Goal: Transaction & Acquisition: Purchase product/service

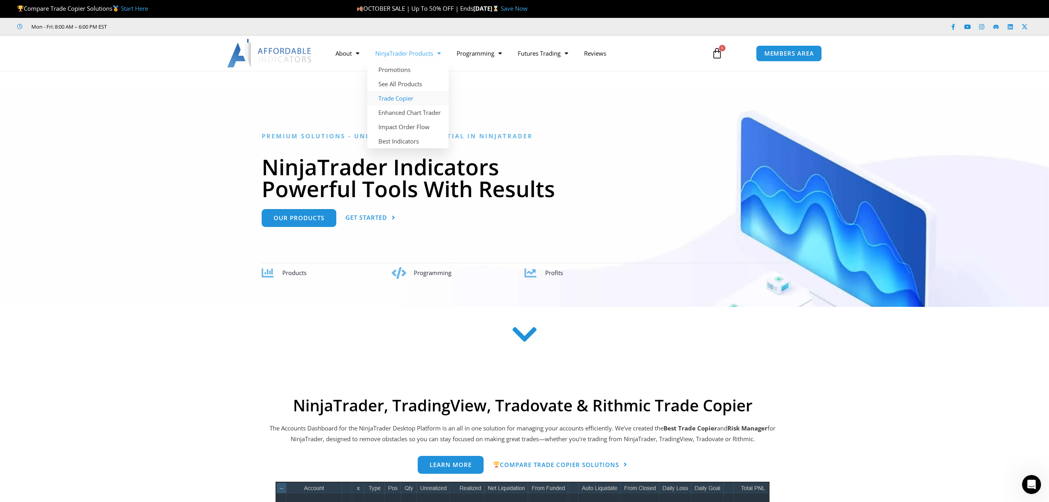
click at [403, 95] on link "Trade Copier" at bounding box center [407, 98] width 81 height 14
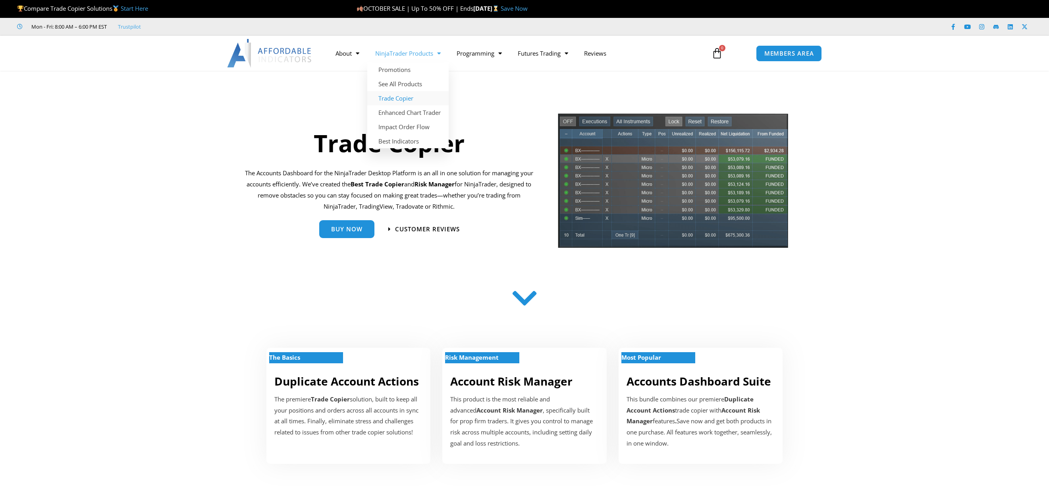
click at [401, 56] on link "NinjaTrader Products" at bounding box center [407, 53] width 81 height 18
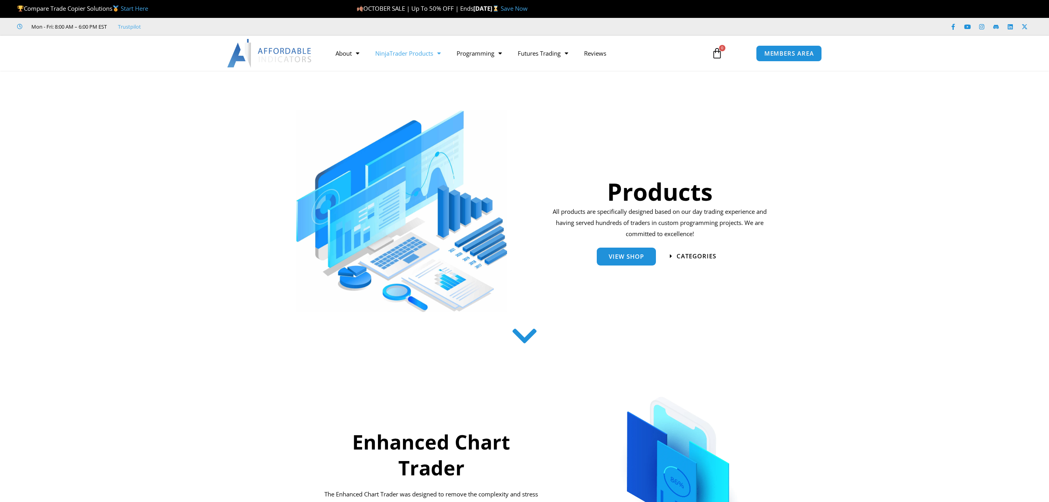
click at [401, 52] on link "NinjaTrader Products" at bounding box center [407, 53] width 81 height 18
click at [397, 109] on link "Enhanced Chart Trader" at bounding box center [407, 112] width 81 height 14
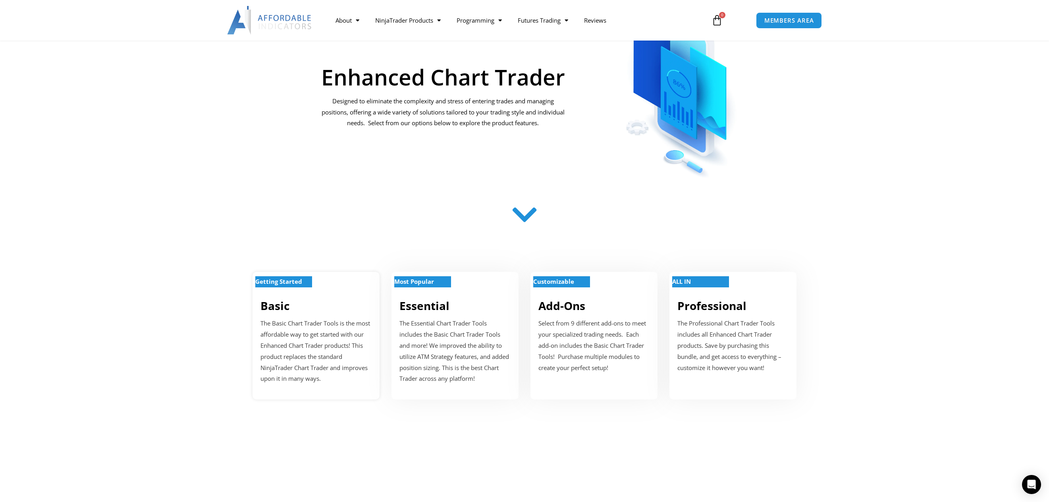
scroll to position [238, 0]
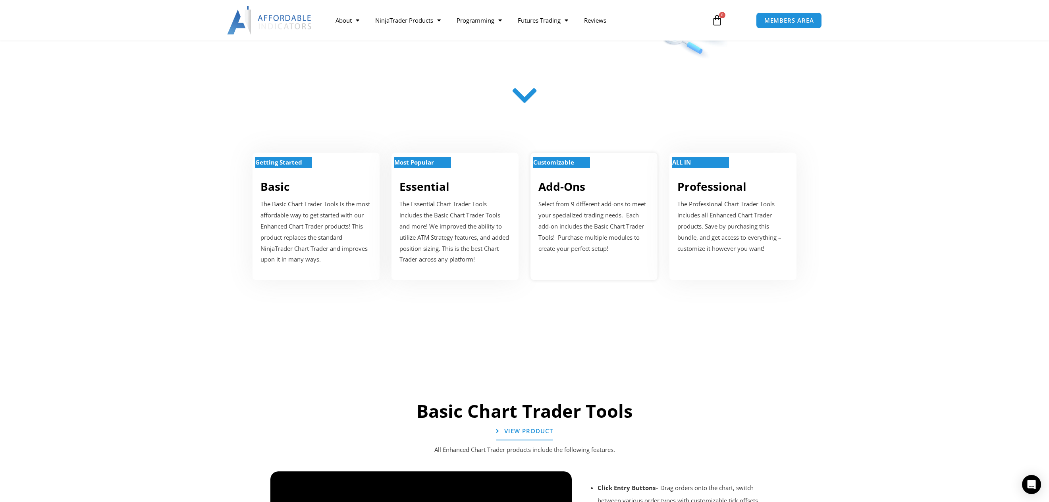
click at [588, 204] on p "Select from 9 different add-ons to meet your specialized trading needs. Each ad…" at bounding box center [594, 226] width 111 height 55
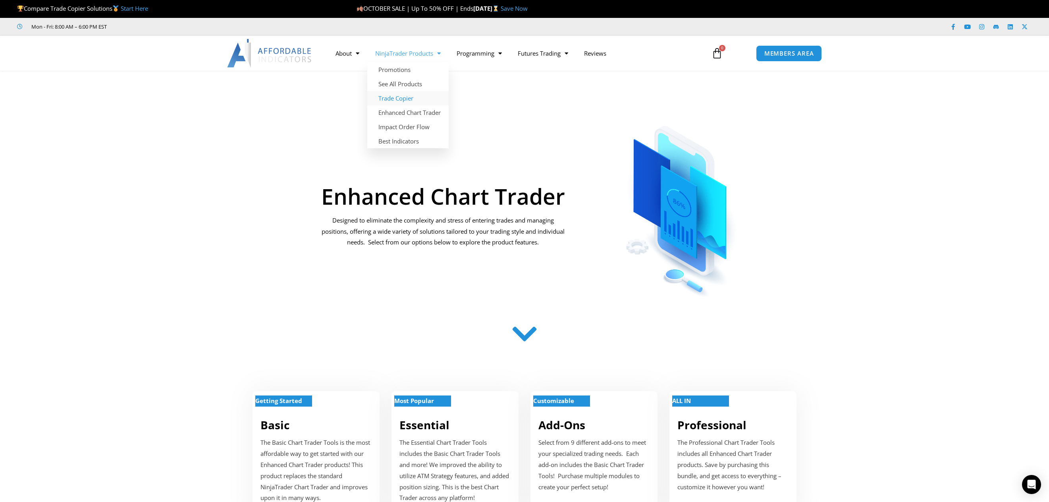
click at [408, 96] on link "Trade Copier" at bounding box center [407, 98] width 81 height 14
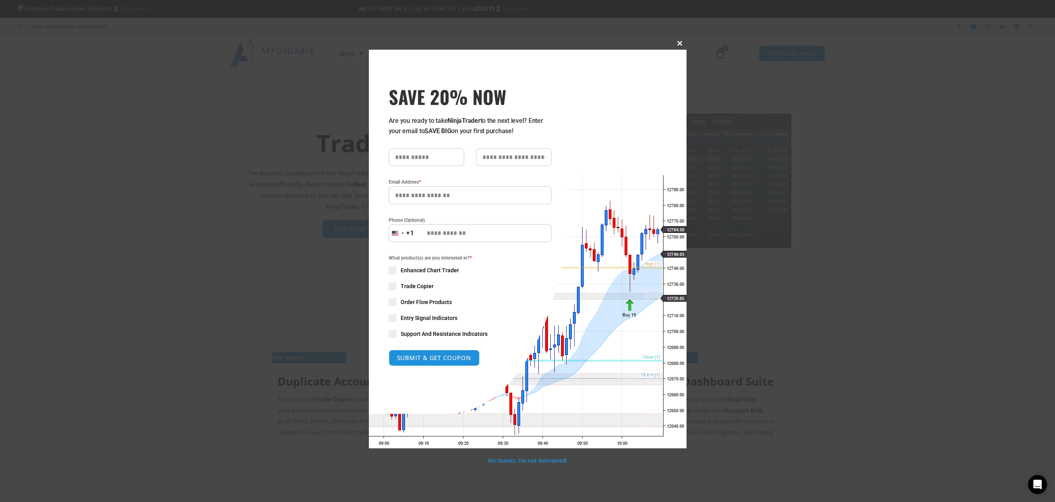
click at [679, 45] on span "SAVE 20% NOW popup" at bounding box center [680, 43] width 13 height 5
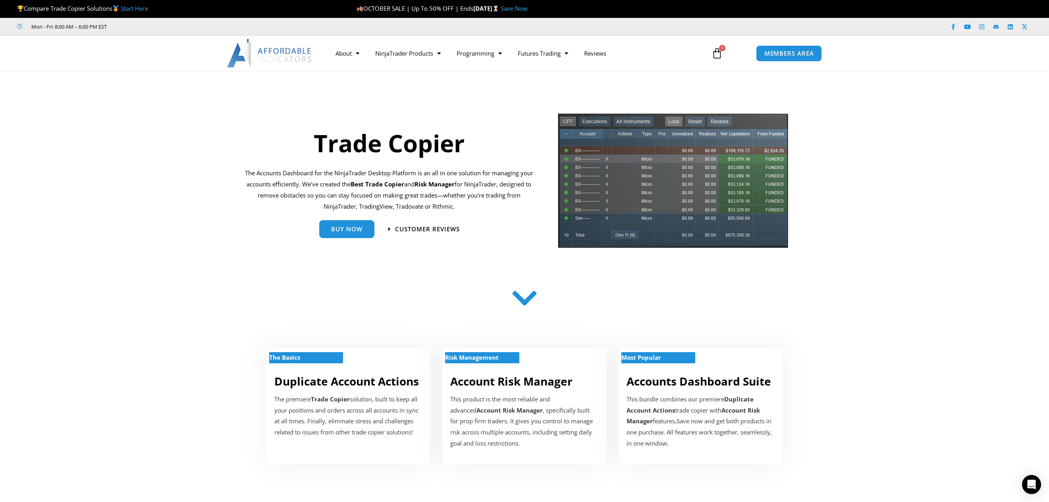
click at [528, 10] on link "Save Now" at bounding box center [514, 8] width 27 height 8
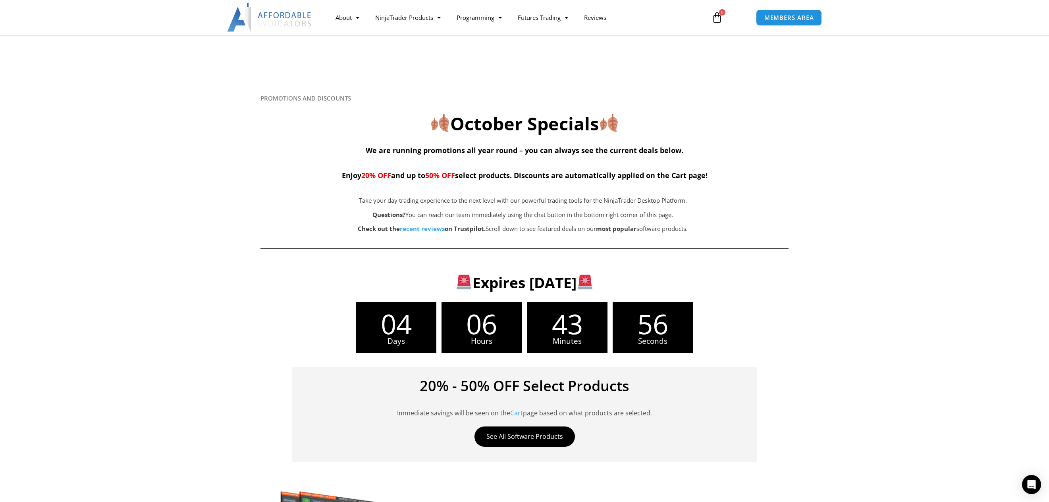
scroll to position [357, 0]
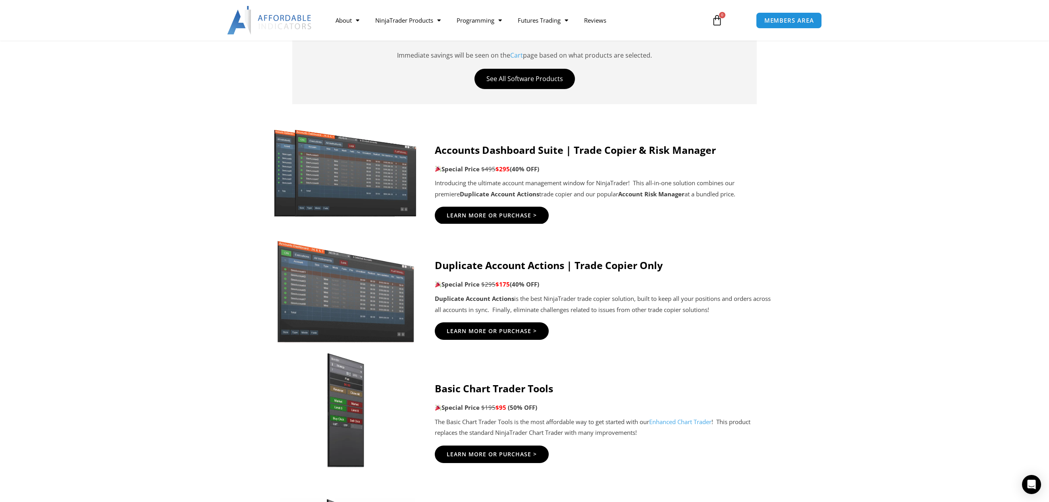
click at [373, 188] on img at bounding box center [346, 172] width 153 height 93
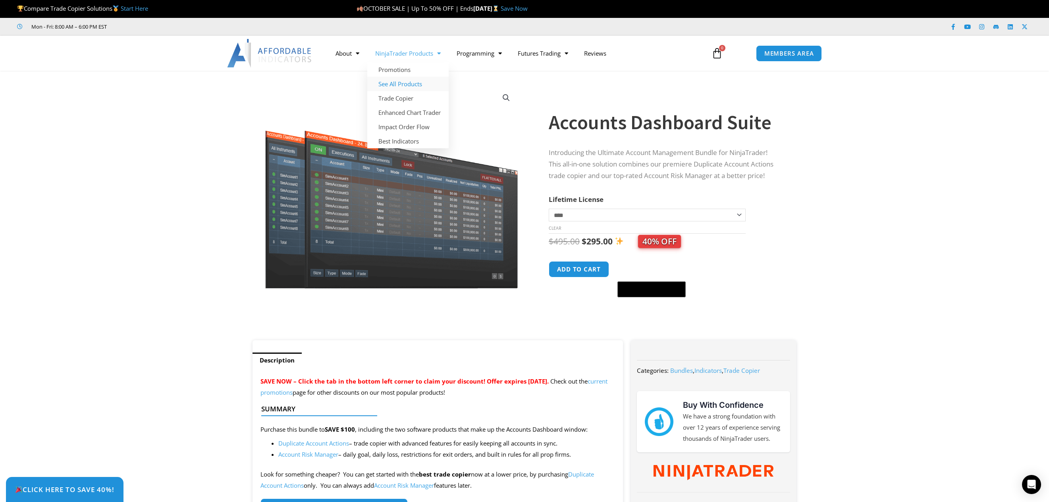
click at [402, 85] on link "See All Products" at bounding box center [407, 84] width 81 height 14
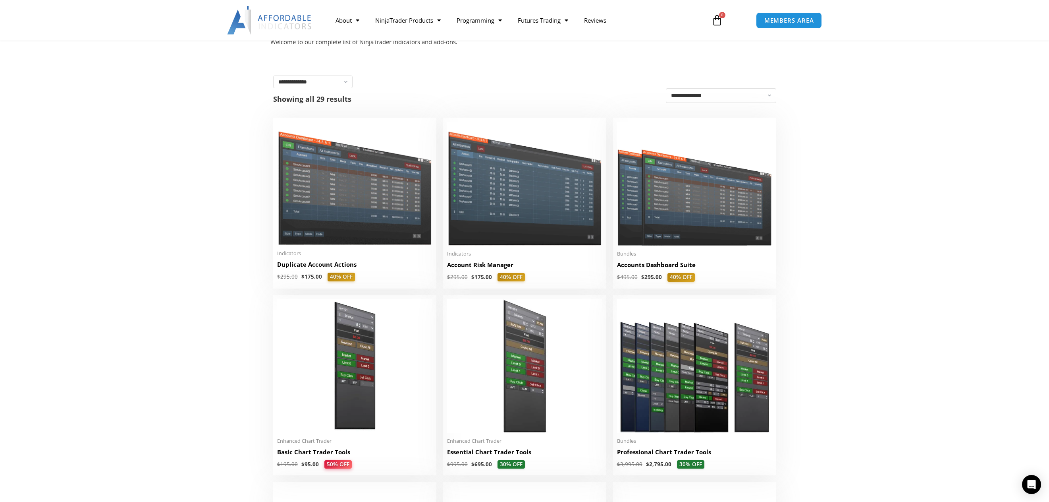
scroll to position [119, 0]
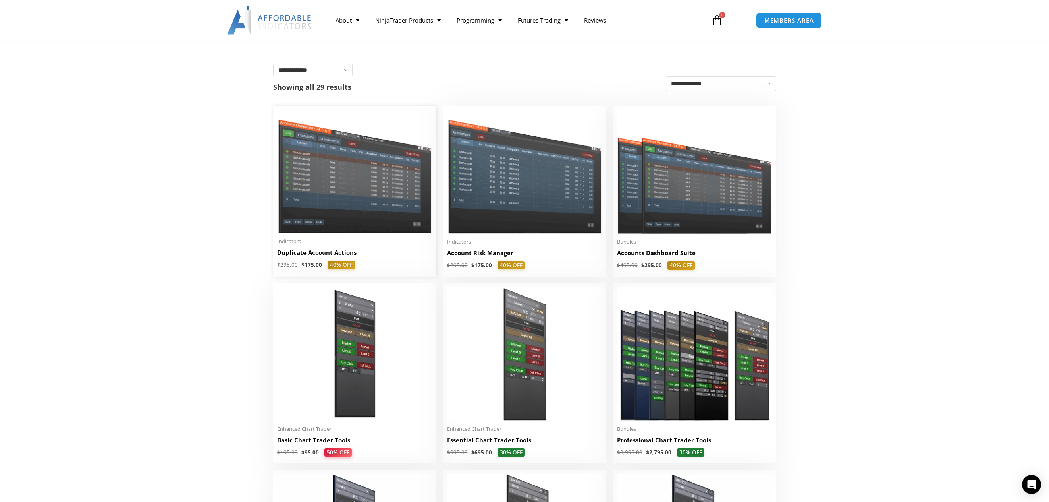
click at [350, 187] on img at bounding box center [354, 172] width 155 height 124
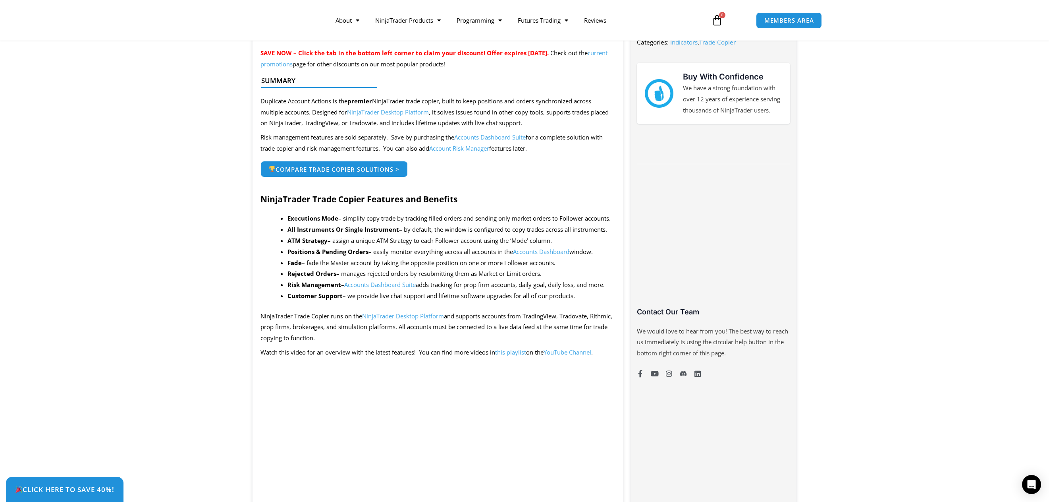
scroll to position [238, 0]
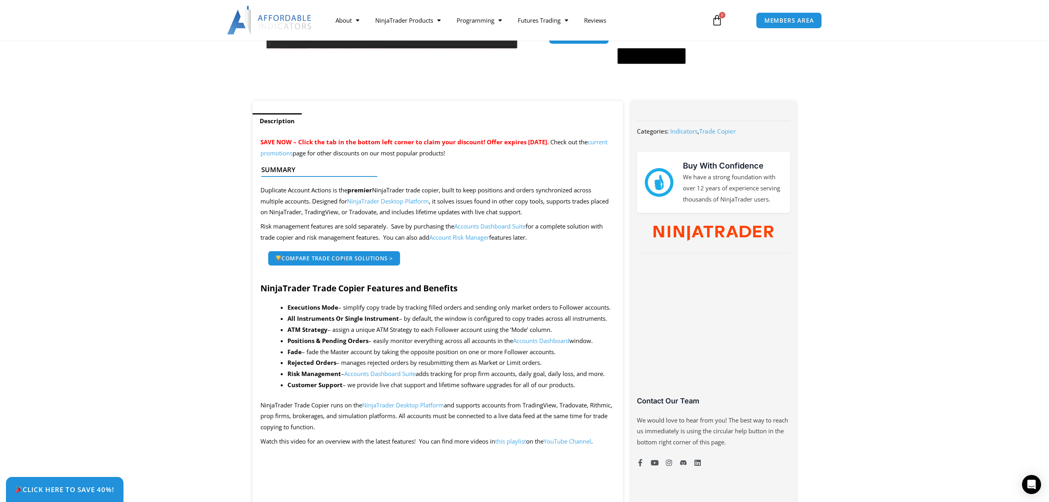
click at [326, 257] on span "Compare Trade Copier Solutions >" at bounding box center [334, 258] width 118 height 6
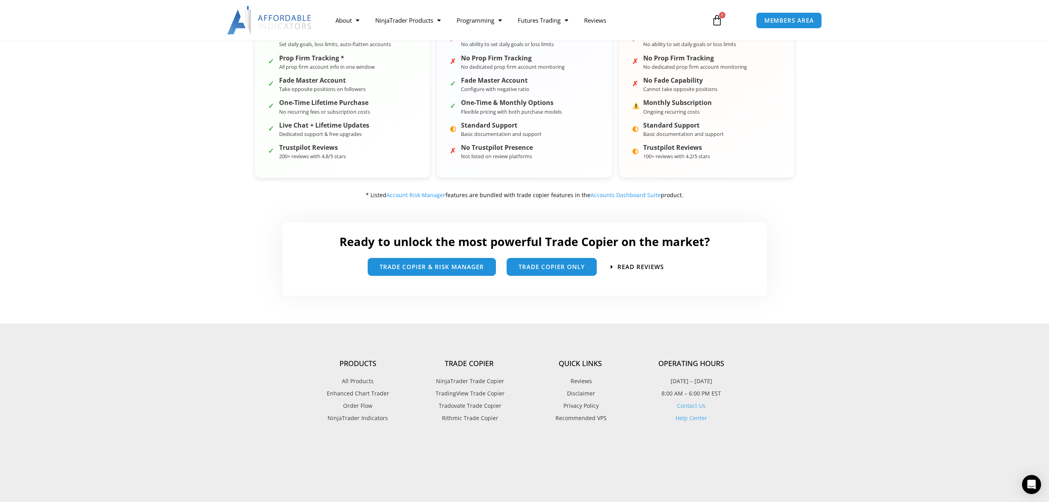
scroll to position [357, 0]
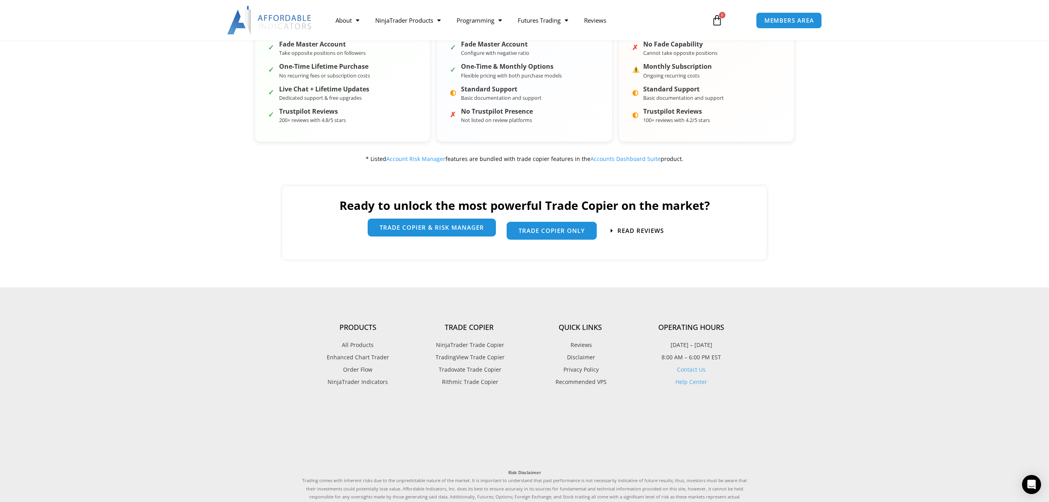
click at [415, 230] on span "trade copier & Risk manager" at bounding box center [432, 227] width 104 height 6
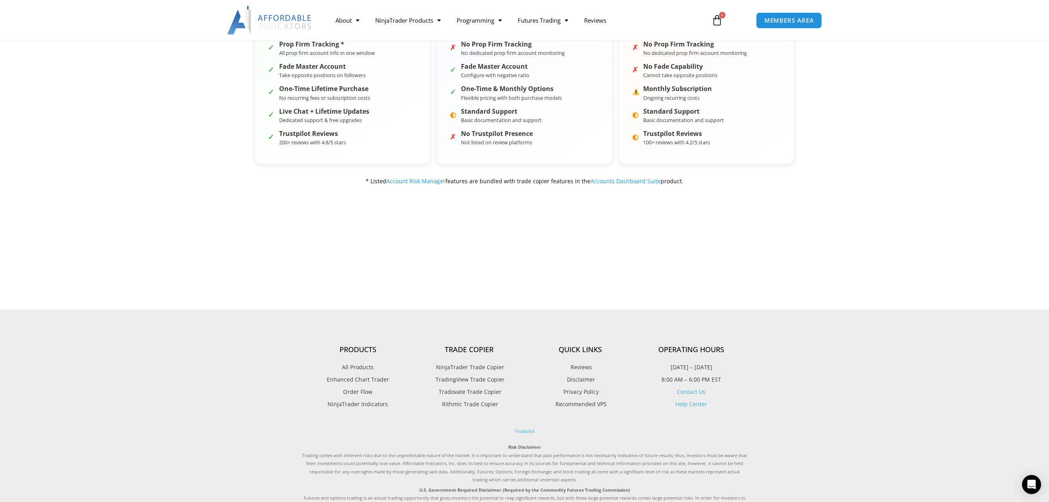
scroll to position [357, 0]
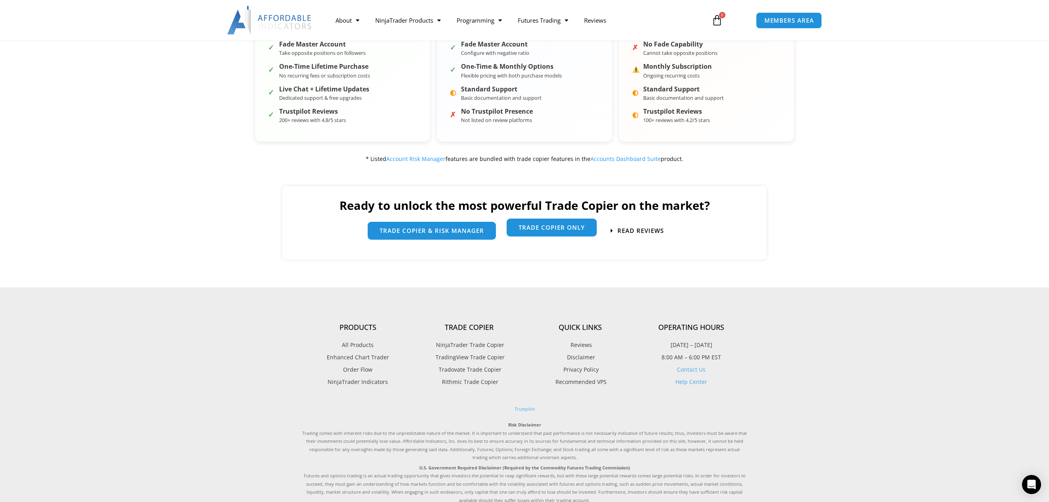
click at [555, 230] on span "Trade Copier Only" at bounding box center [552, 227] width 66 height 6
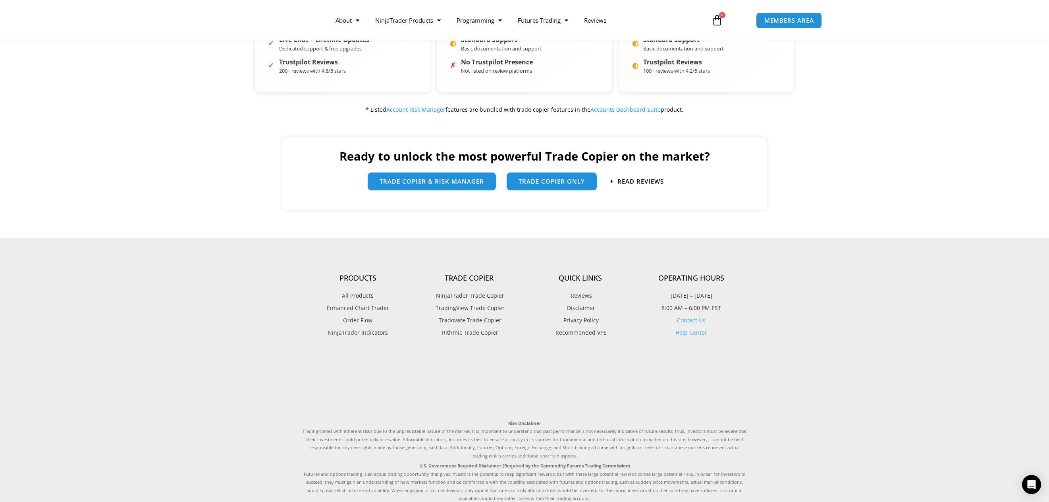
scroll to position [292, 0]
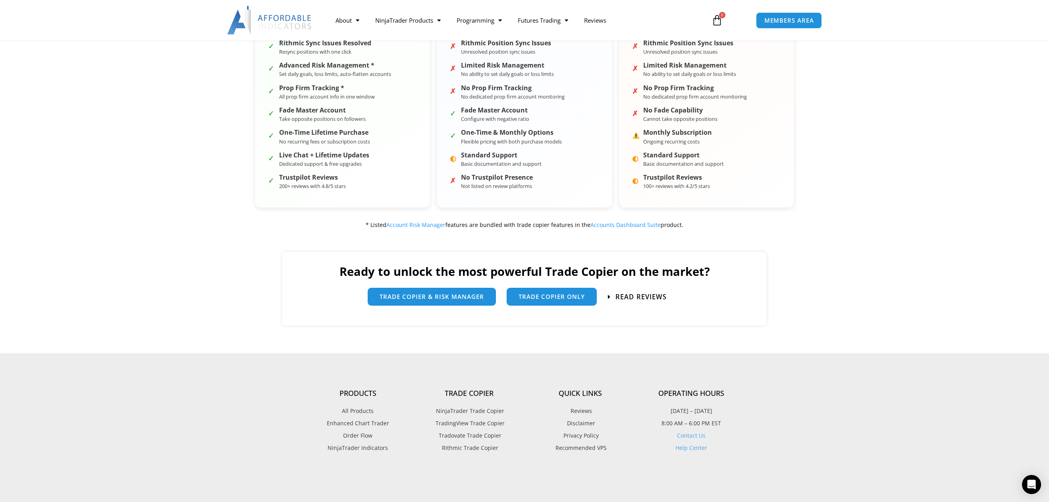
click at [645, 298] on span "Read Reviews" at bounding box center [641, 296] width 51 height 7
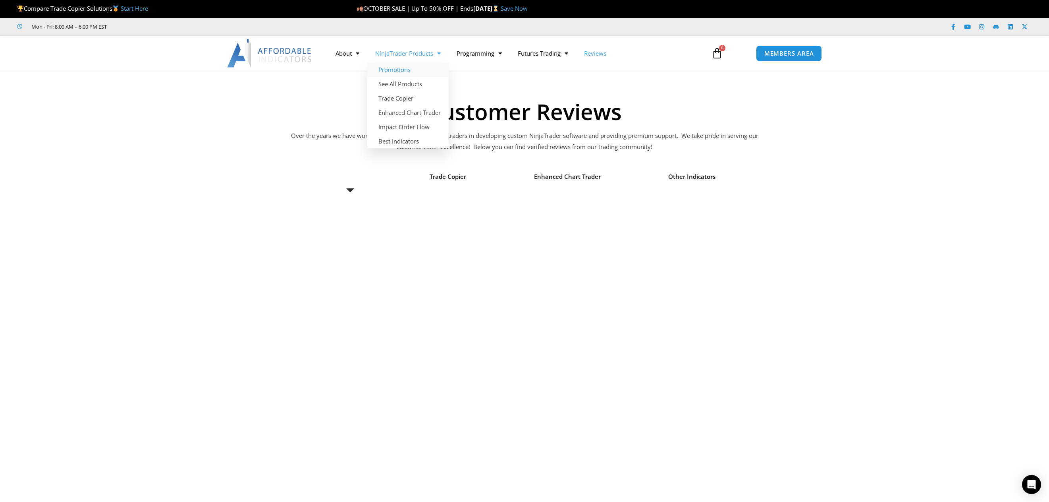
click at [400, 72] on link "Promotions" at bounding box center [407, 69] width 81 height 14
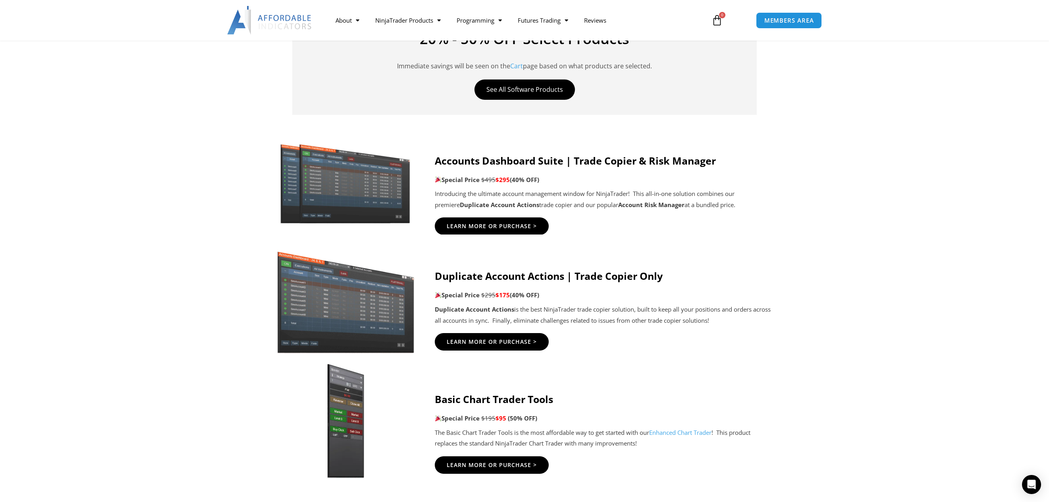
scroll to position [357, 0]
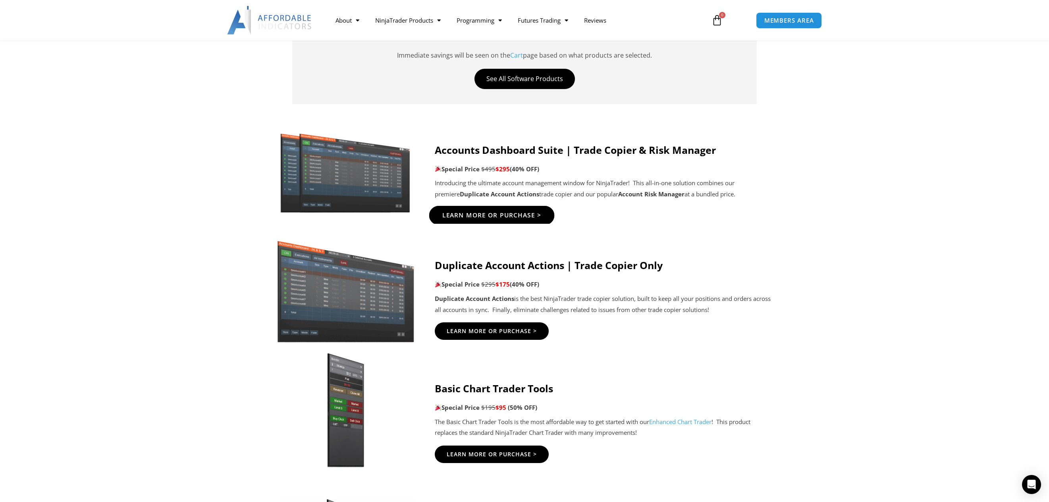
click at [489, 213] on span "Learn More Or Purchase >" at bounding box center [491, 216] width 99 height 6
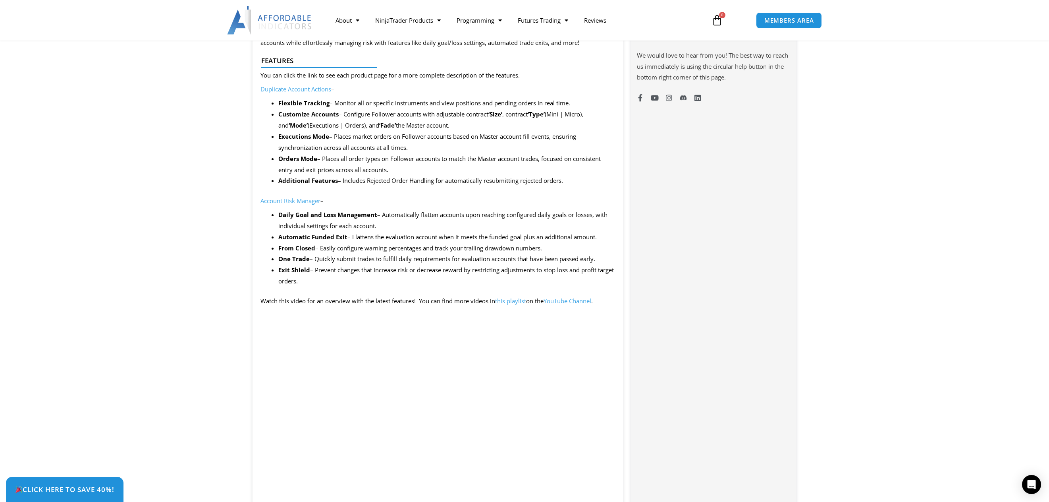
scroll to position [596, 0]
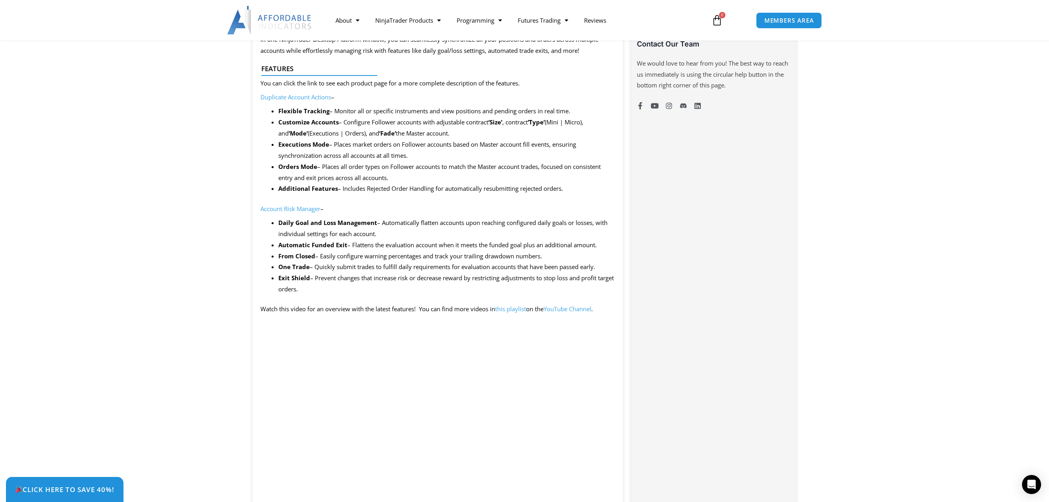
click at [515, 310] on link "this playlist" at bounding box center [510, 309] width 31 height 8
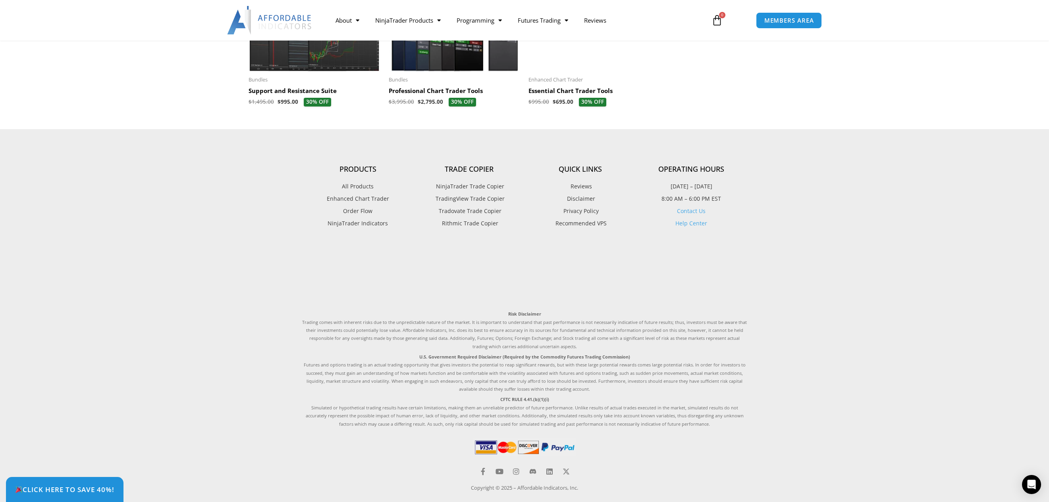
scroll to position [1967, 0]
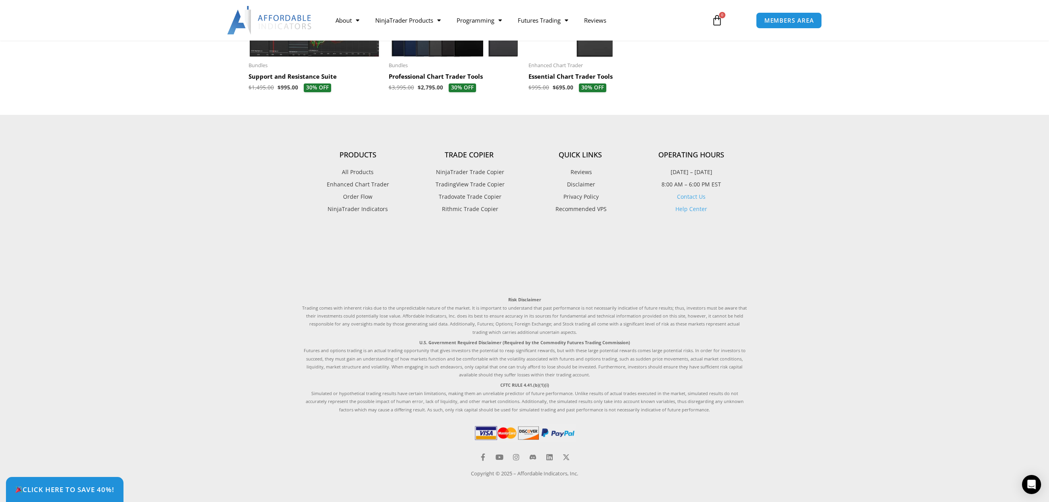
click at [695, 197] on link "Contact Us" at bounding box center [691, 197] width 29 height 8
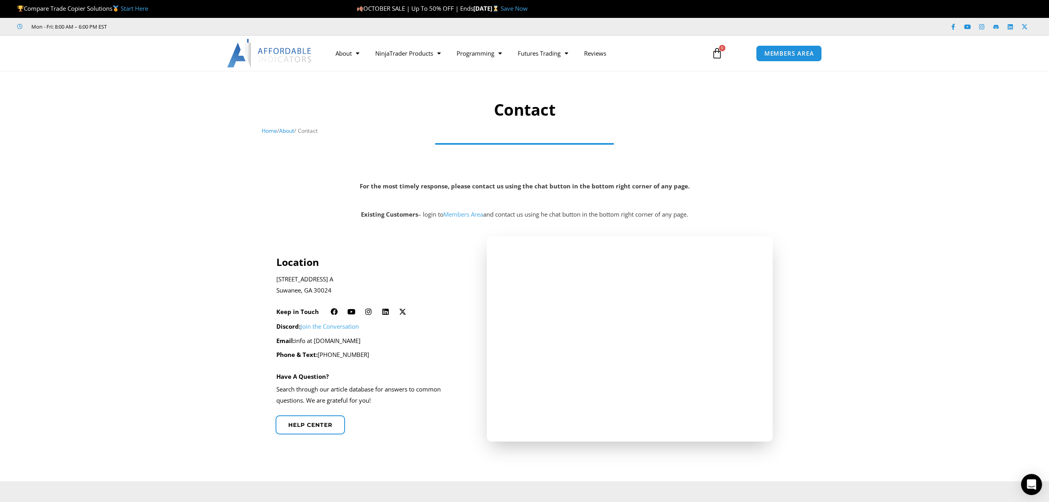
click at [1032, 484] on icon "Open Intercom Messenger" at bounding box center [1031, 484] width 9 height 10
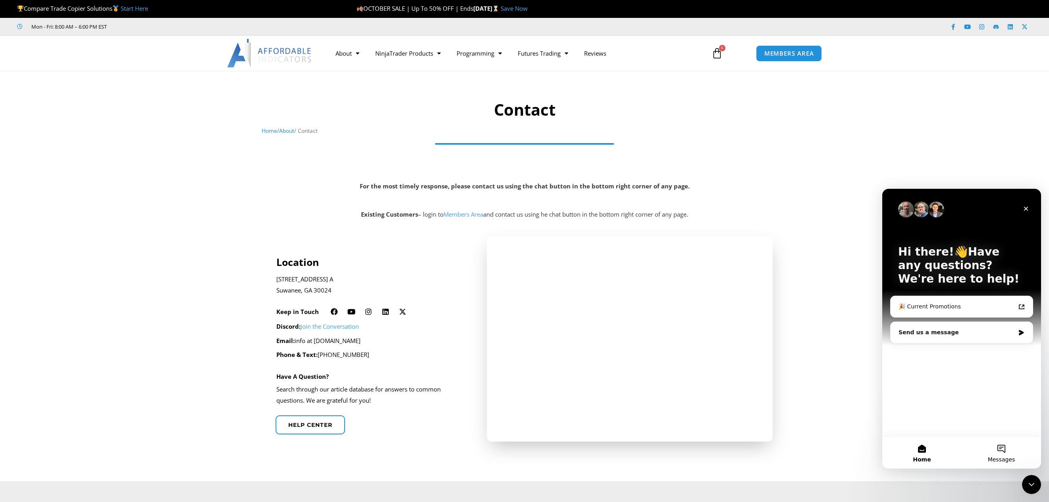
click at [1003, 452] on button "Messages" at bounding box center [1001, 453] width 79 height 32
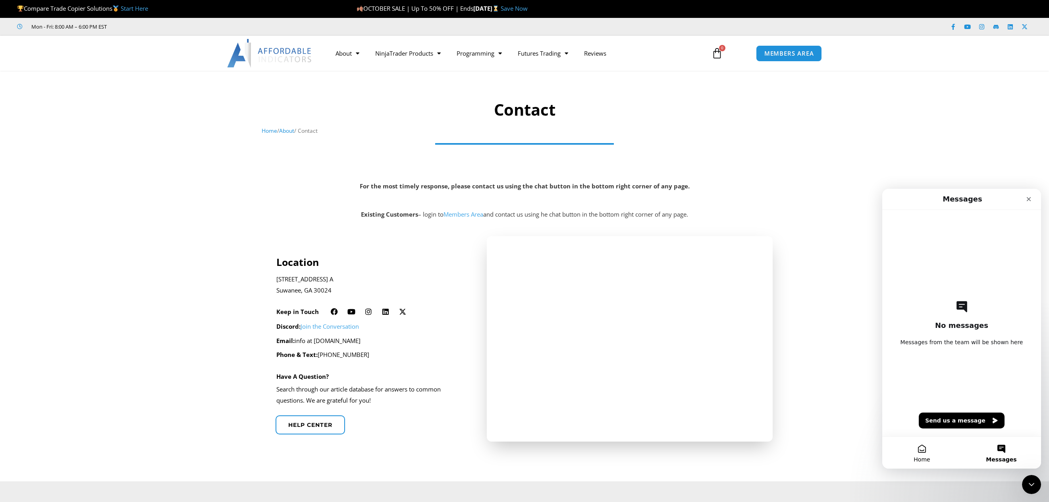
click at [916, 450] on button "Home" at bounding box center [922, 453] width 79 height 32
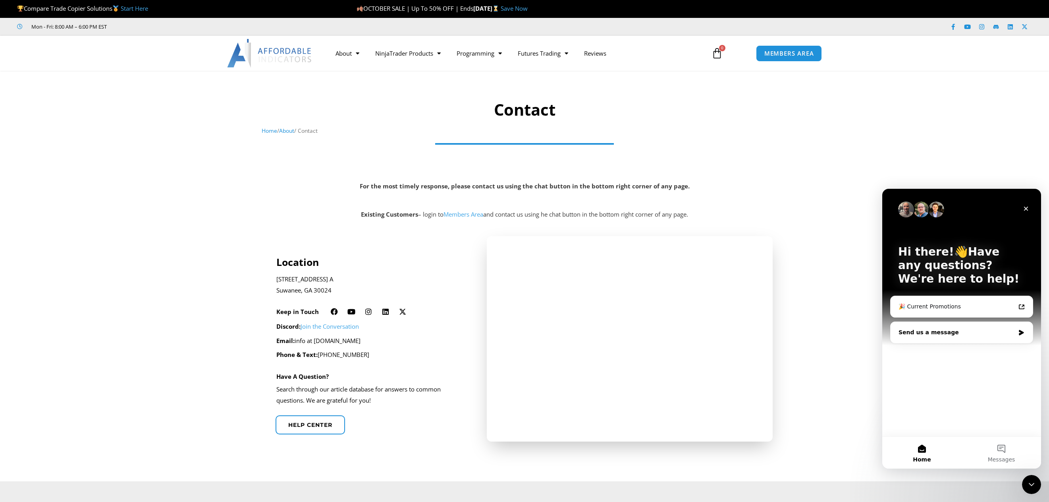
click at [932, 329] on div "Send us a message" at bounding box center [957, 332] width 116 height 8
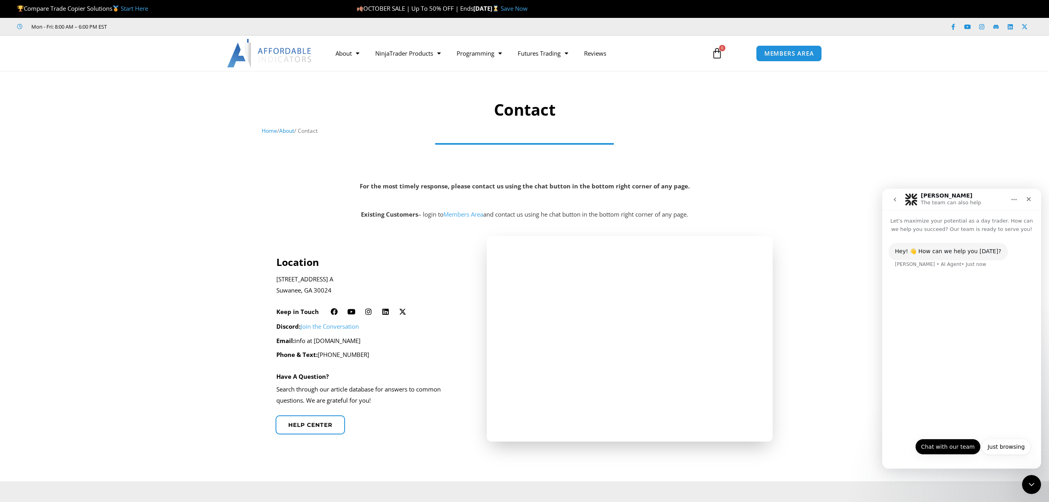
click at [945, 443] on button "Chat with our team" at bounding box center [949, 447] width 66 height 16
click at [1018, 448] on button "No" at bounding box center [1021, 447] width 19 height 16
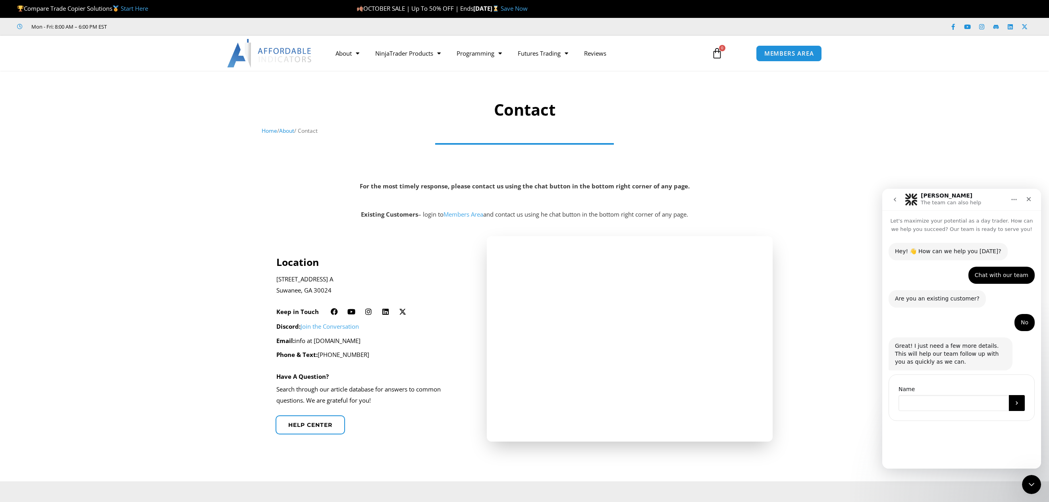
click at [909, 408] on input "Name" at bounding box center [954, 403] width 110 height 16
type input "***"
click at [1016, 404] on icon "Submit" at bounding box center [1017, 403] width 6 height 6
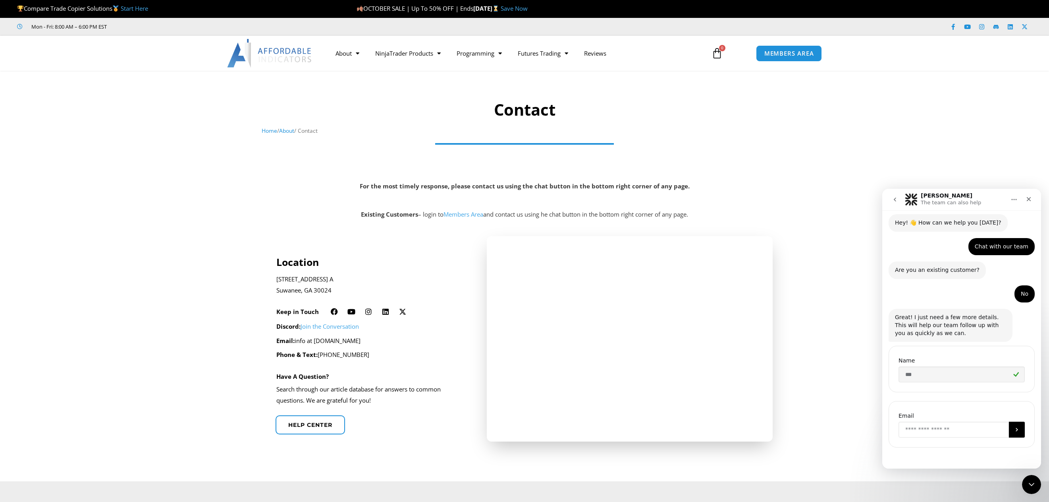
click at [962, 433] on input "Enter your email" at bounding box center [954, 429] width 110 height 16
type input "**********"
click at [1016, 430] on button "Submit" at bounding box center [1017, 429] width 16 height 16
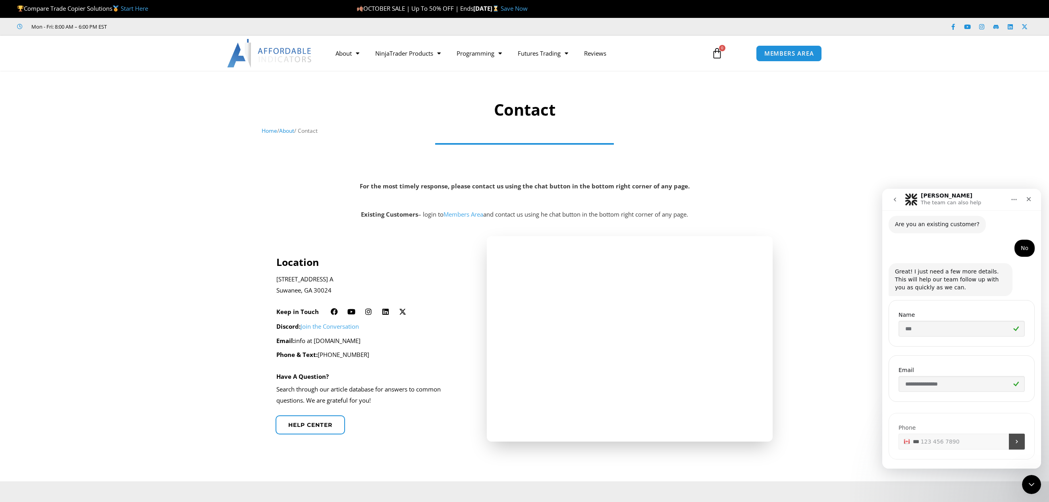
scroll to position [84, 0]
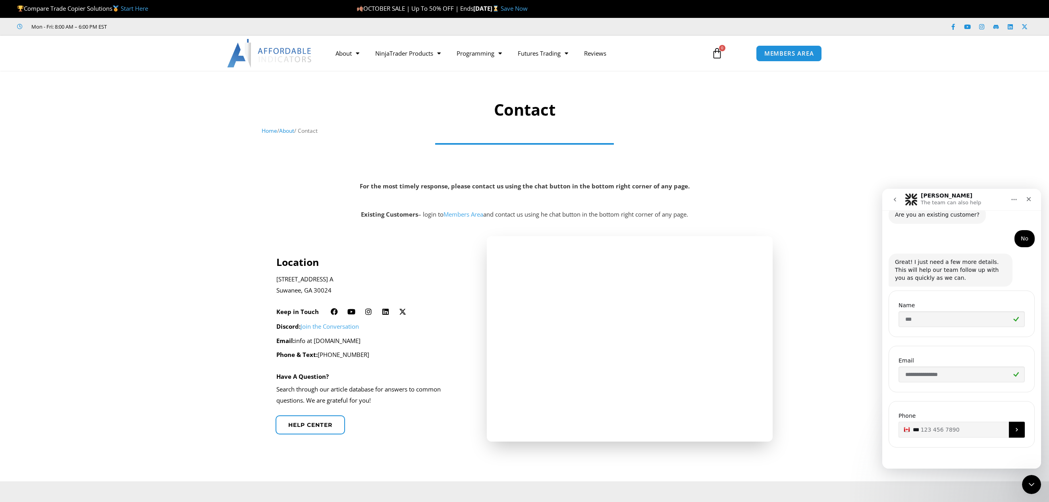
click at [972, 427] on input "**" at bounding box center [962, 429] width 126 height 16
type input "**********"
click at [1017, 433] on button "Submit" at bounding box center [1017, 429] width 16 height 16
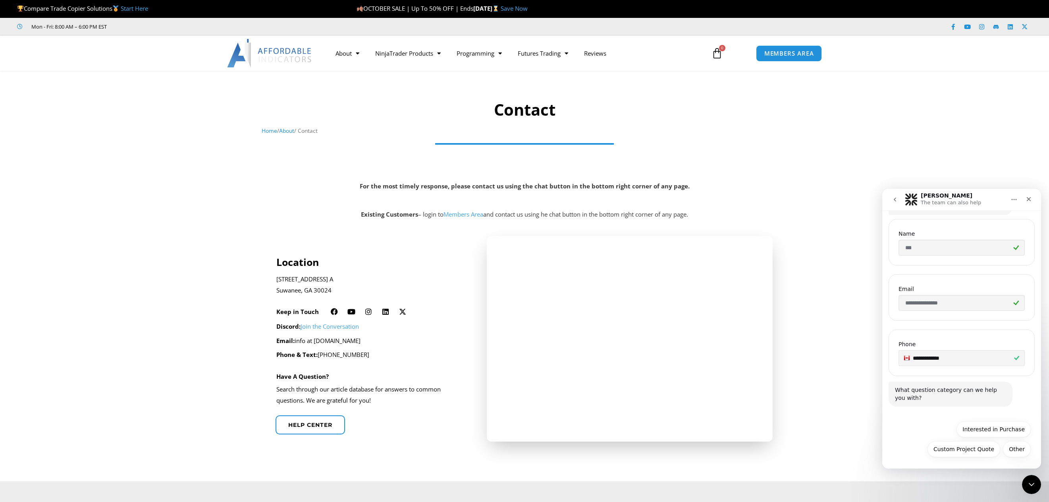
scroll to position [157, 0]
drag, startPoint x: 1014, startPoint y: 449, endPoint x: 967, endPoint y: 408, distance: 62.2
click at [965, 407] on div "**********" at bounding box center [962, 272] width 159 height 392
click at [987, 426] on button "Interested in Purchase" at bounding box center [994, 427] width 74 height 16
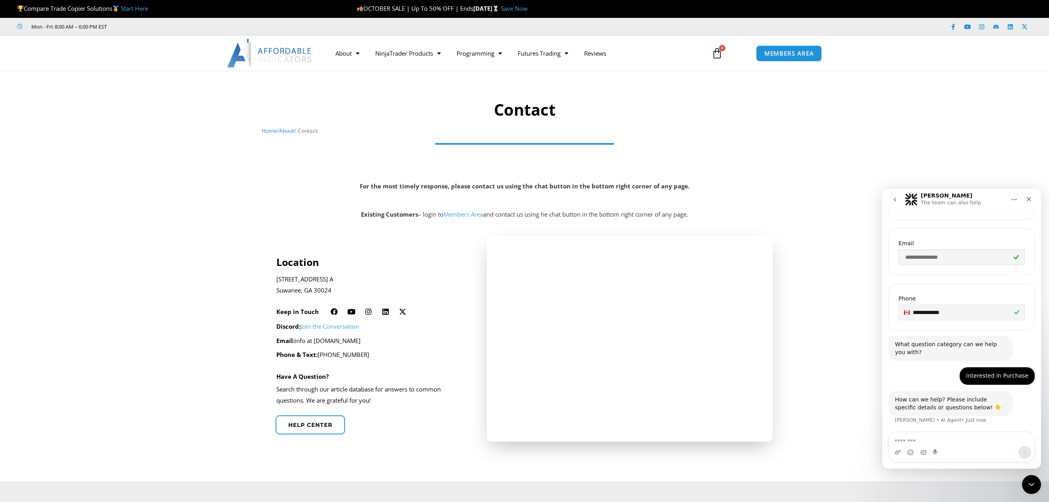
scroll to position [201, 0]
click at [933, 442] on textarea "Message…" at bounding box center [961, 439] width 145 height 14
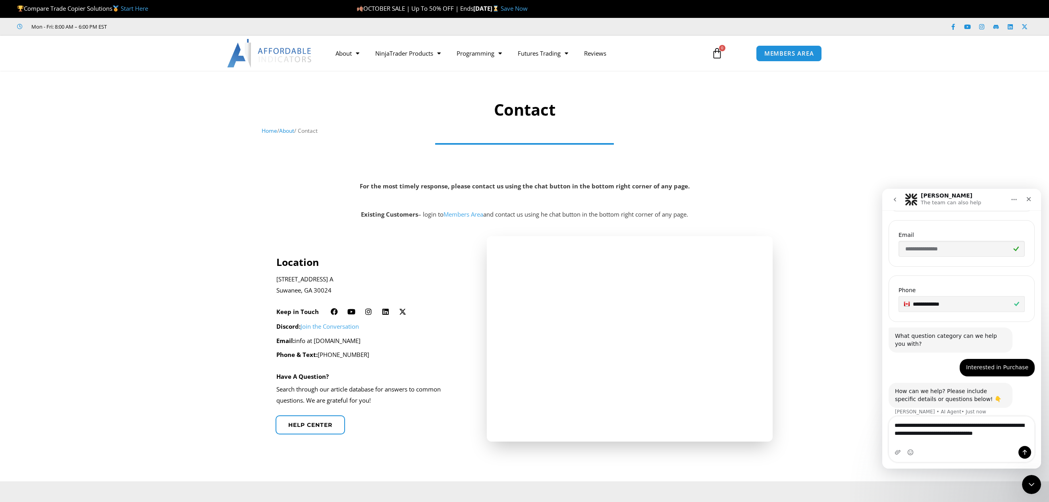
type textarea "**********"
click at [410, 95] on link "Trade Copier" at bounding box center [407, 98] width 81 height 14
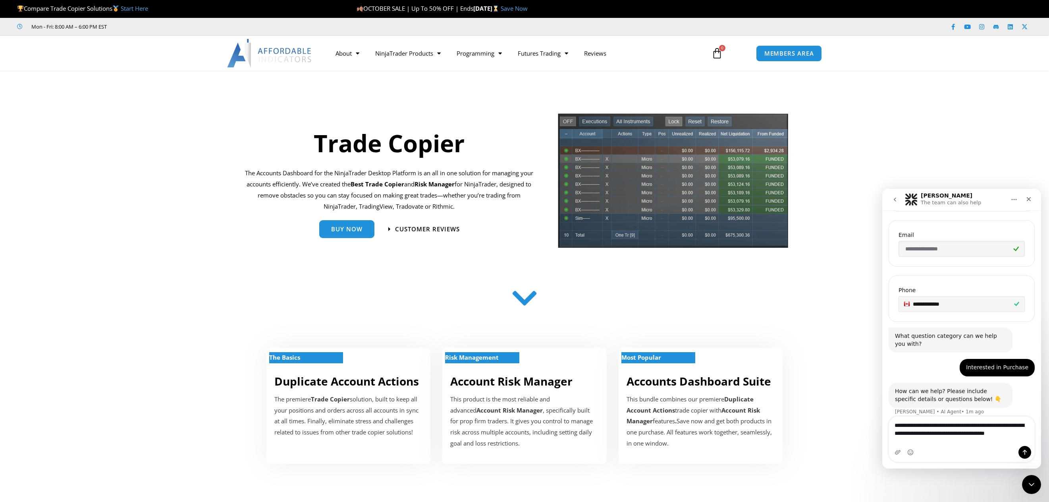
scroll to position [217, 0]
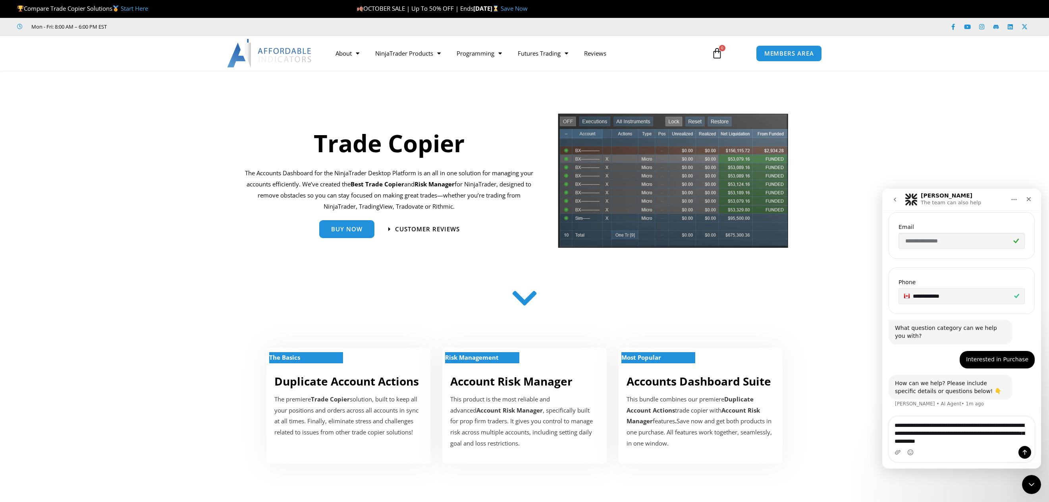
click at [1005, 424] on textarea "**********" at bounding box center [961, 430] width 145 height 29
click at [1000, 438] on textarea "**********" at bounding box center [961, 422] width 145 height 29
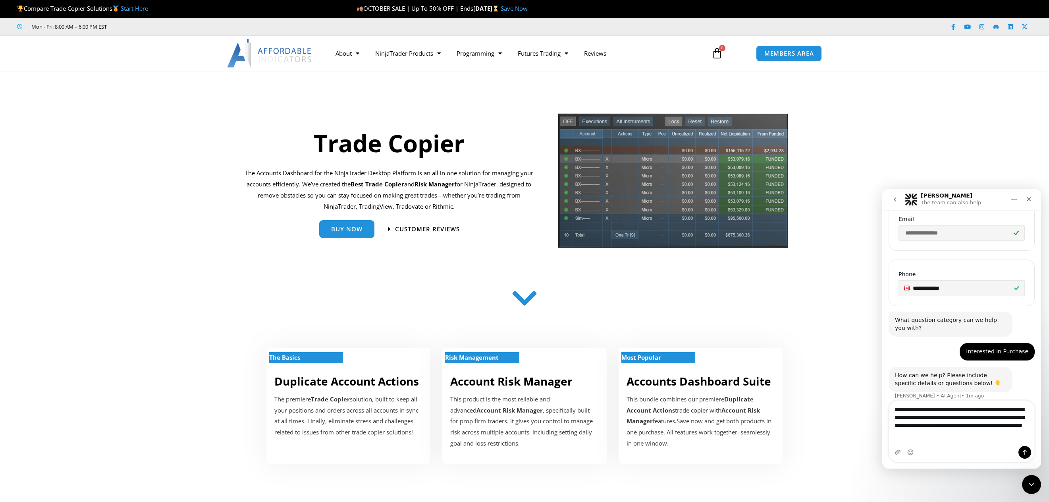
type textarea "**********"
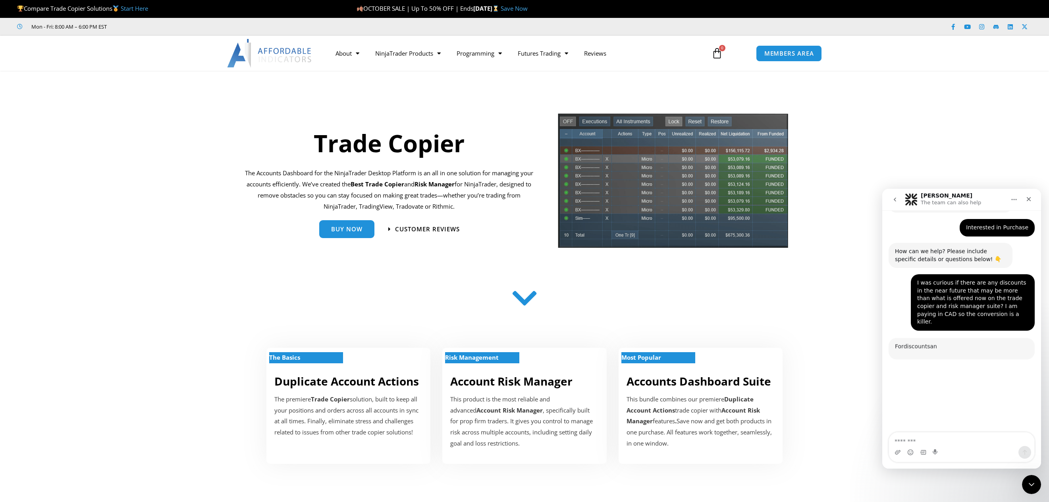
scroll to position [415, 0]
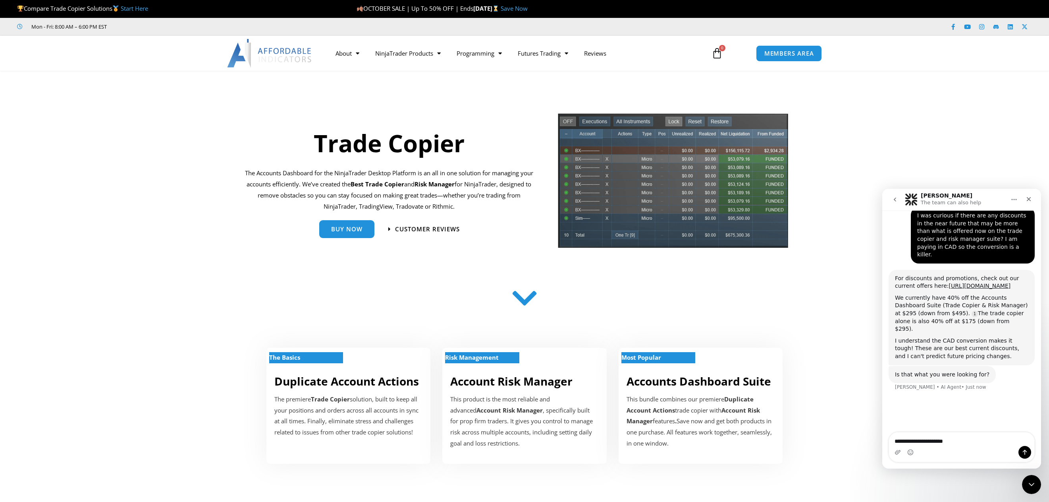
type textarea "**********"
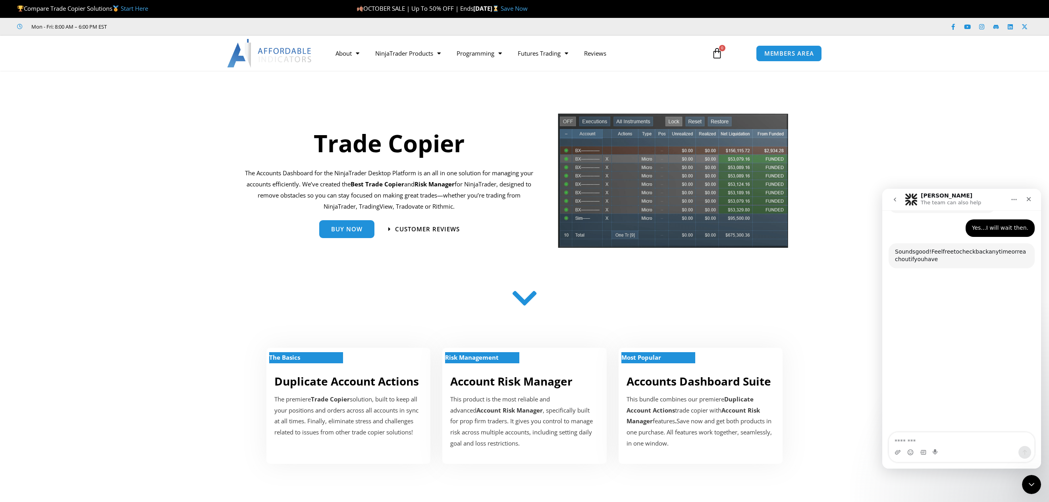
scroll to position [590, 0]
click at [1033, 481] on icon "Close Intercom Messenger" at bounding box center [1031, 483] width 10 height 10
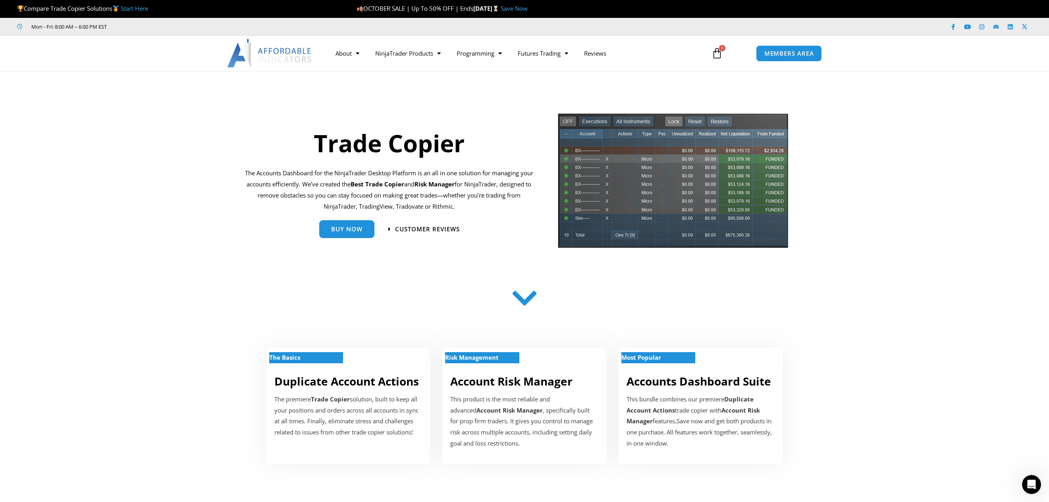
scroll to position [439, 0]
click at [349, 225] on span "Buy Now" at bounding box center [346, 226] width 31 height 6
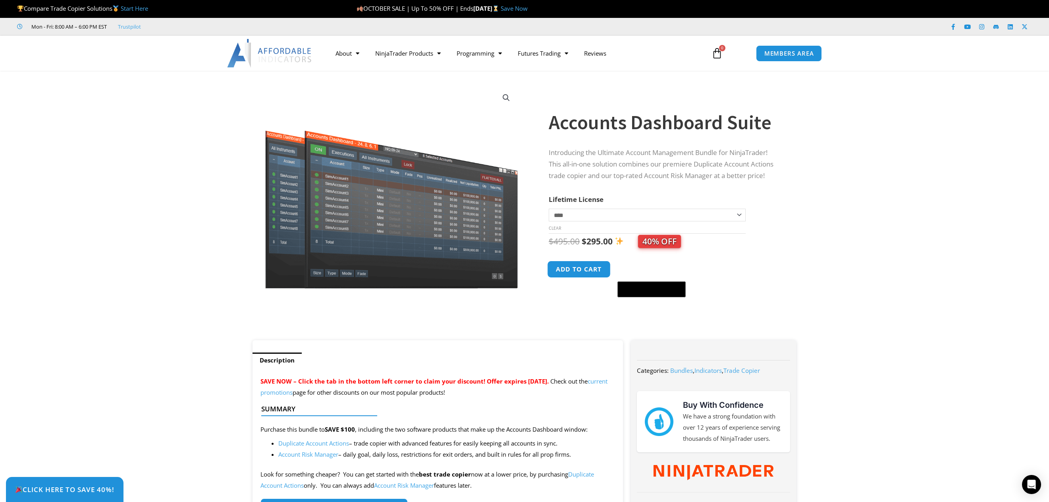
click at [579, 274] on button "Add to cart" at bounding box center [579, 269] width 64 height 17
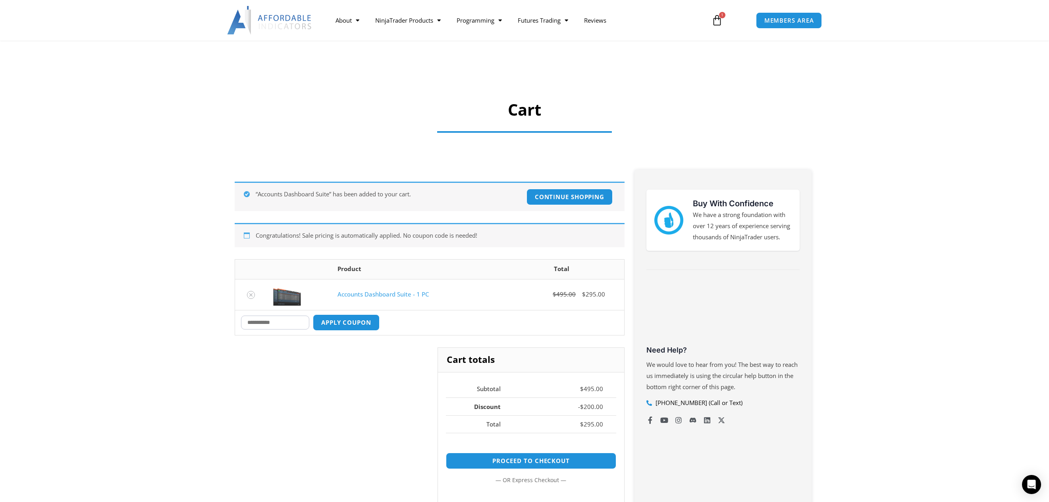
scroll to position [238, 0]
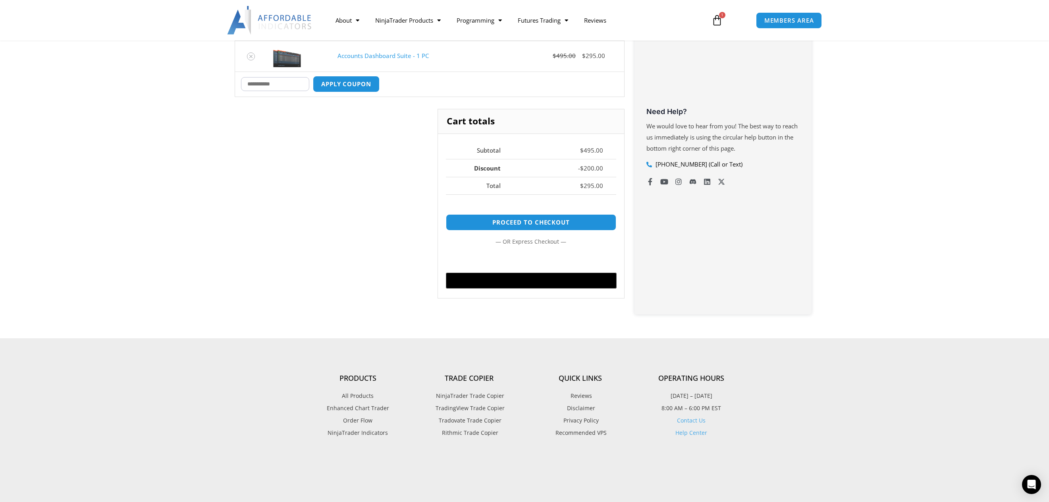
click at [272, 84] on input "Coupon:" at bounding box center [275, 84] width 68 height 14
paste input "******"
type input "******"
click at [367, 83] on button "Apply coupon" at bounding box center [346, 83] width 70 height 17
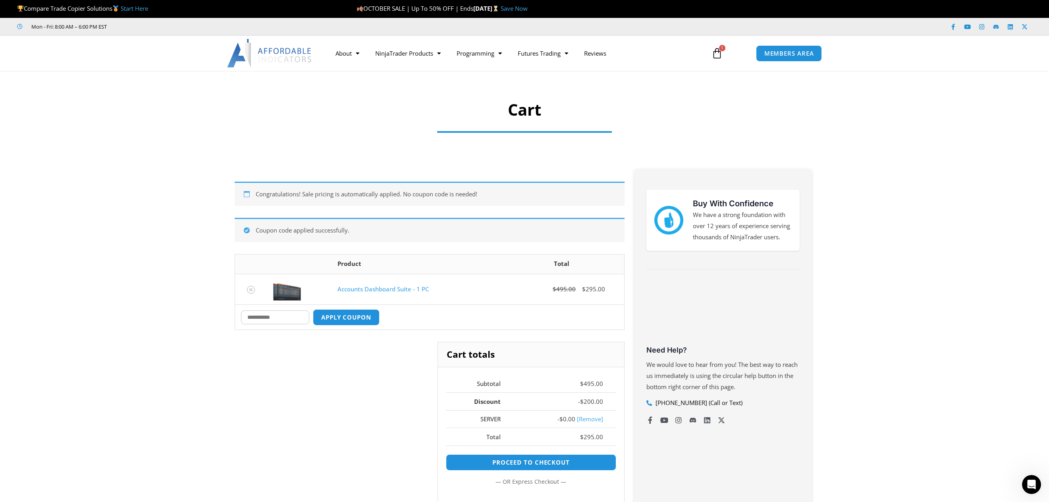
scroll to position [0, 0]
click at [411, 81] on link "See All Products" at bounding box center [407, 84] width 81 height 14
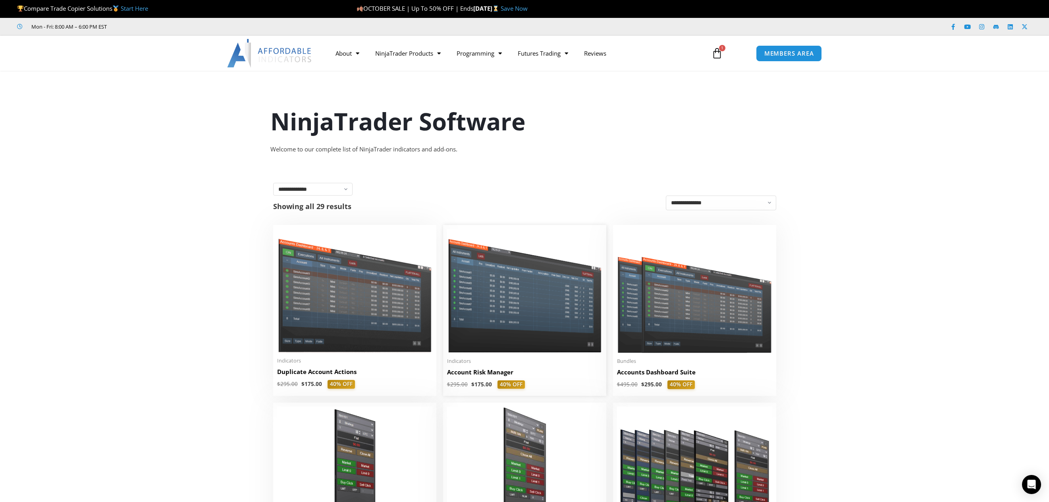
click at [557, 319] on img at bounding box center [524, 291] width 155 height 124
click at [544, 337] on img at bounding box center [524, 291] width 155 height 124
click at [531, 280] on img at bounding box center [524, 291] width 155 height 124
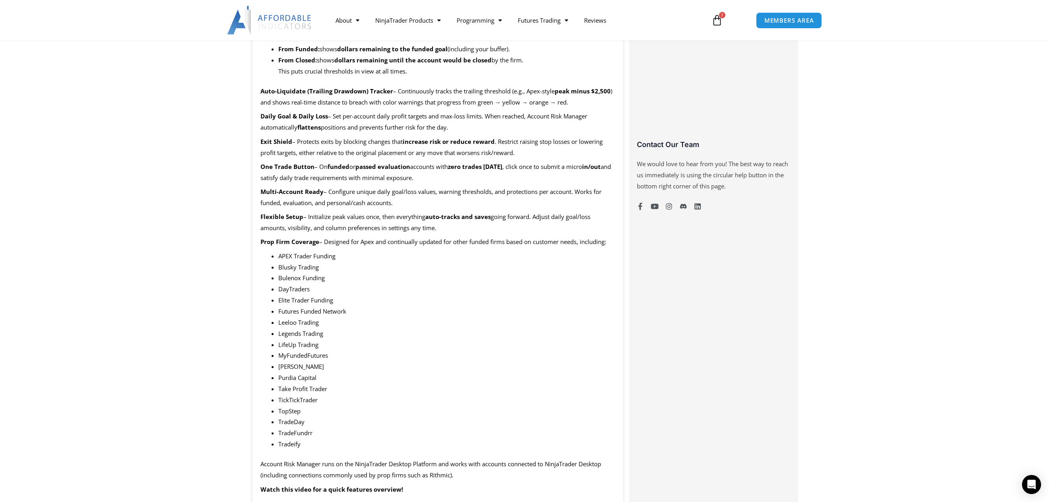
scroll to position [834, 0]
